Goal: Transaction & Acquisition: Download file/media

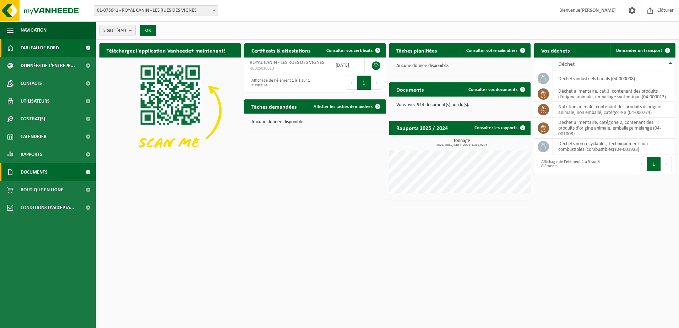
click at [31, 167] on span "Documents" at bounding box center [34, 172] width 27 height 18
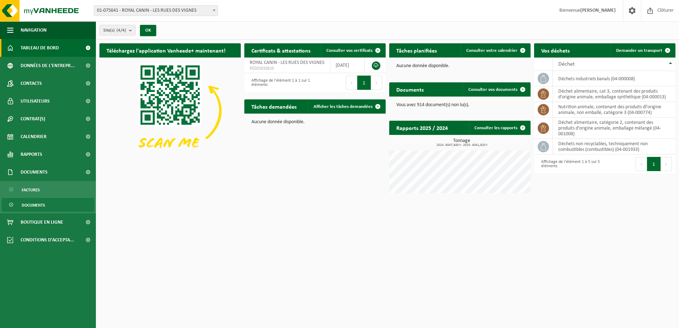
click at [37, 204] on span "Documents" at bounding box center [33, 205] width 23 height 13
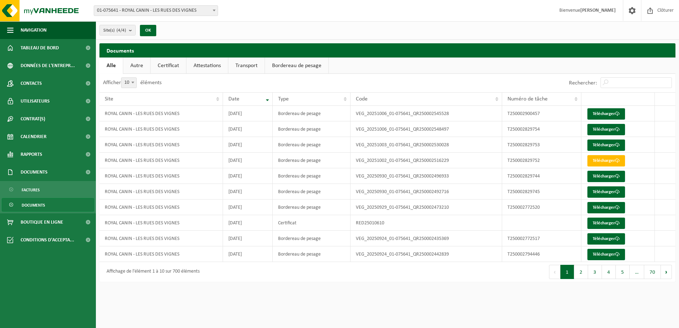
click at [202, 66] on link "Attestations" at bounding box center [208, 66] width 42 height 16
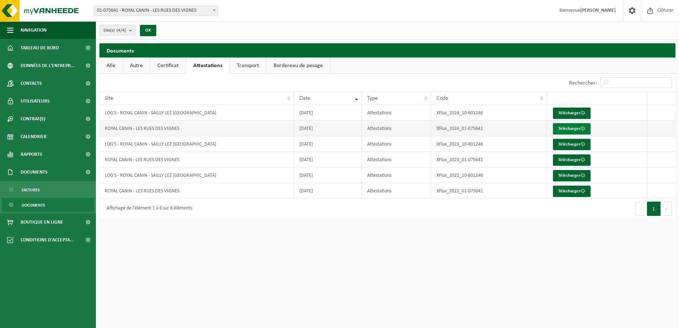
click at [563, 129] on link "Télécharger" at bounding box center [572, 128] width 38 height 11
click at [169, 64] on link "Certificat" at bounding box center [168, 66] width 36 height 16
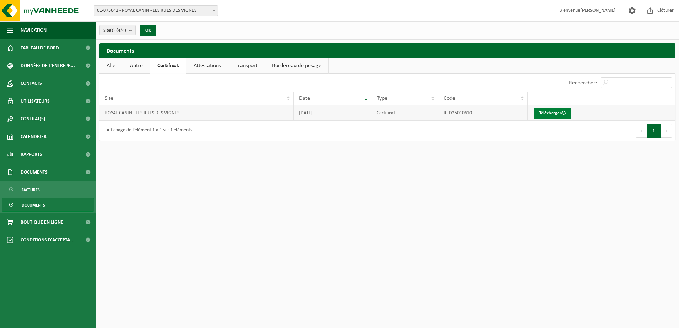
click at [536, 112] on link "Télécharger" at bounding box center [553, 113] width 38 height 11
click at [146, 66] on link "Autre" at bounding box center [136, 66] width 27 height 16
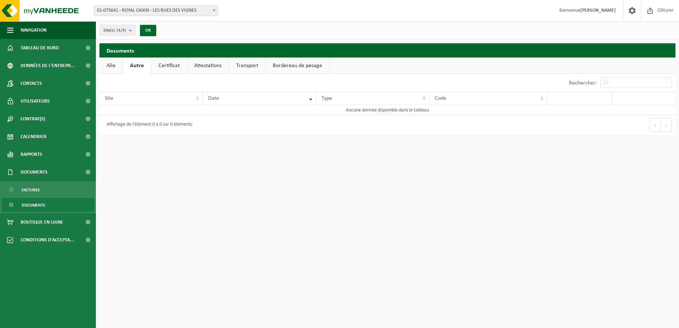
click at [112, 65] on link "Alle" at bounding box center [110, 66] width 23 height 16
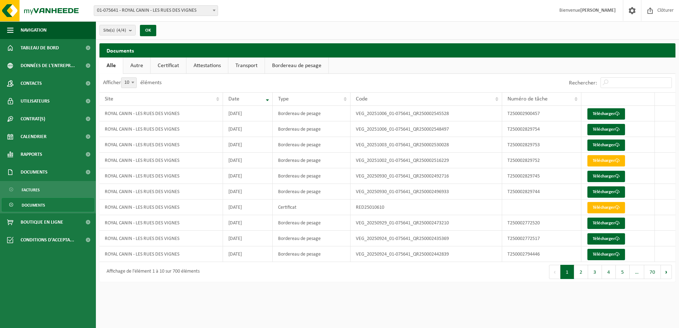
click at [283, 62] on link "Bordereau de pesage" at bounding box center [297, 66] width 64 height 16
click at [601, 116] on link "Télécharger" at bounding box center [607, 113] width 38 height 11
